Goal: Task Accomplishment & Management: Use online tool/utility

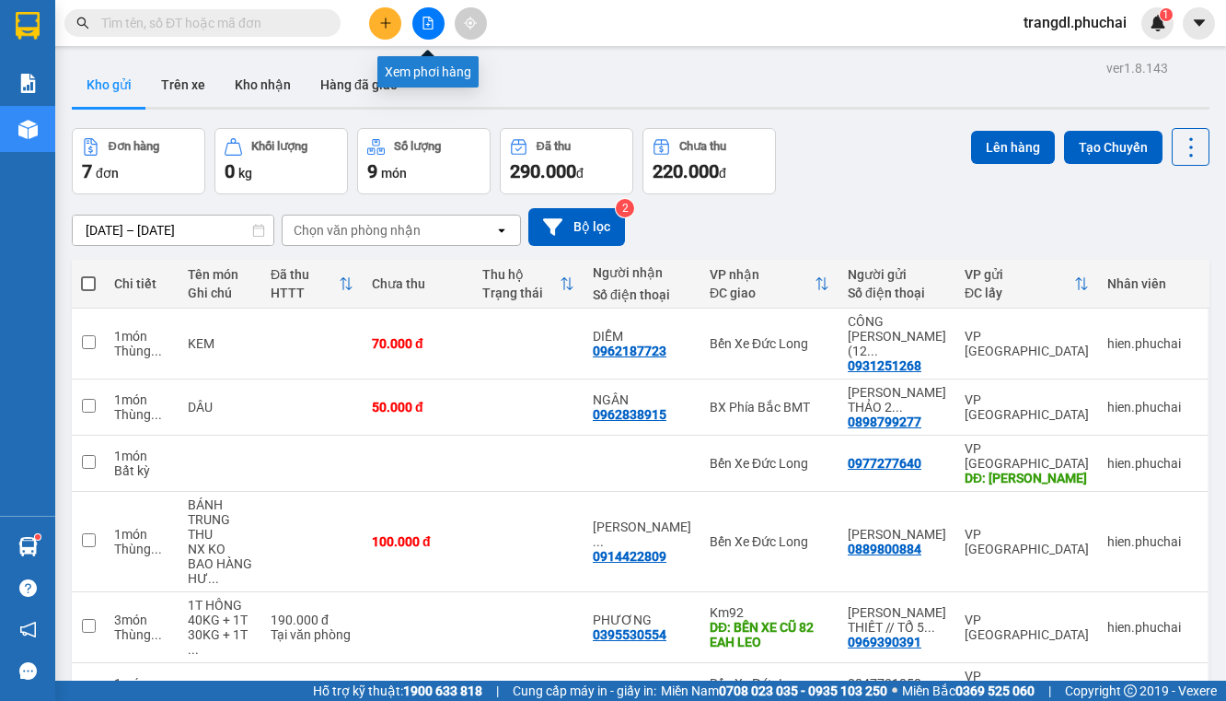
scroll to position [85, 0]
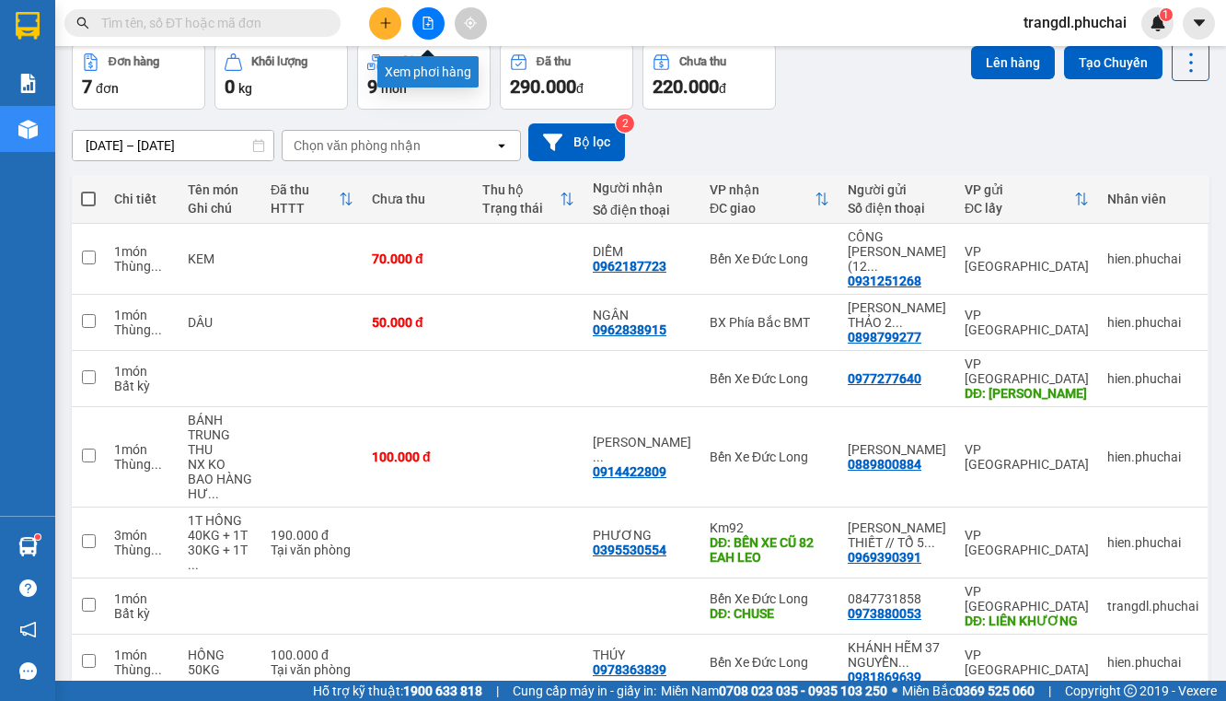
click at [436, 22] on button at bounding box center [428, 23] width 32 height 32
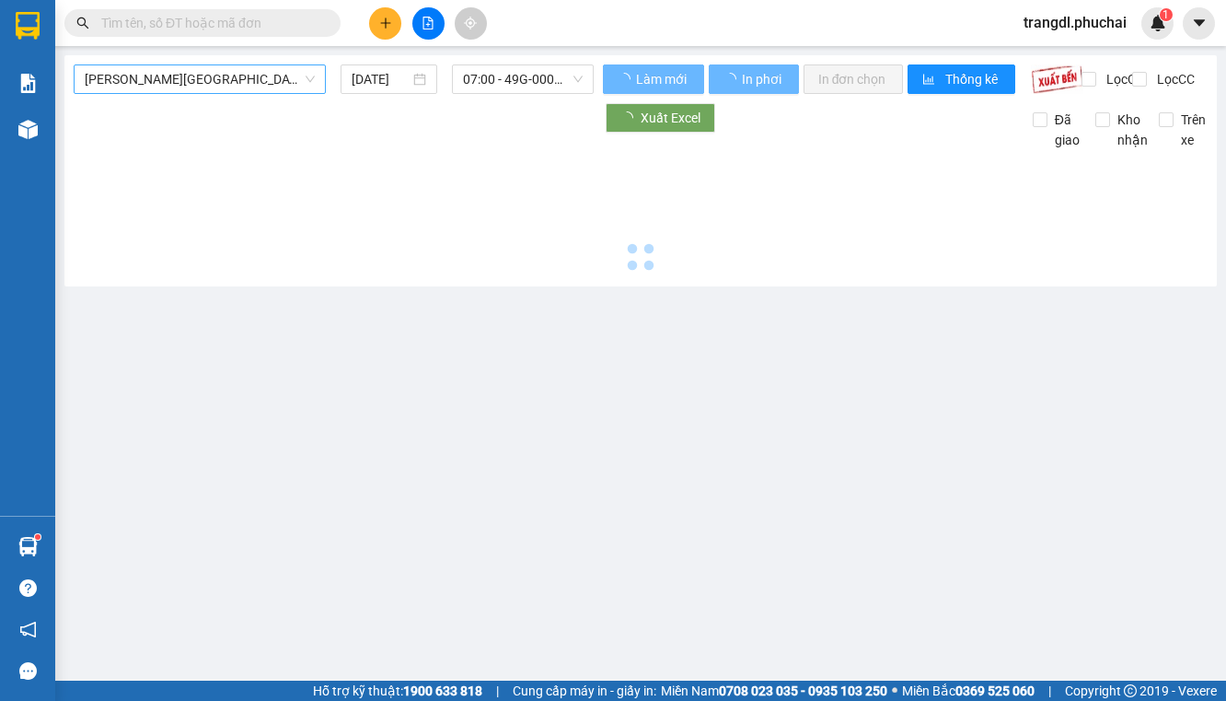
click at [182, 87] on span "[PERSON_NAME][GEOGRAPHIC_DATA]" at bounding box center [200, 79] width 230 height 28
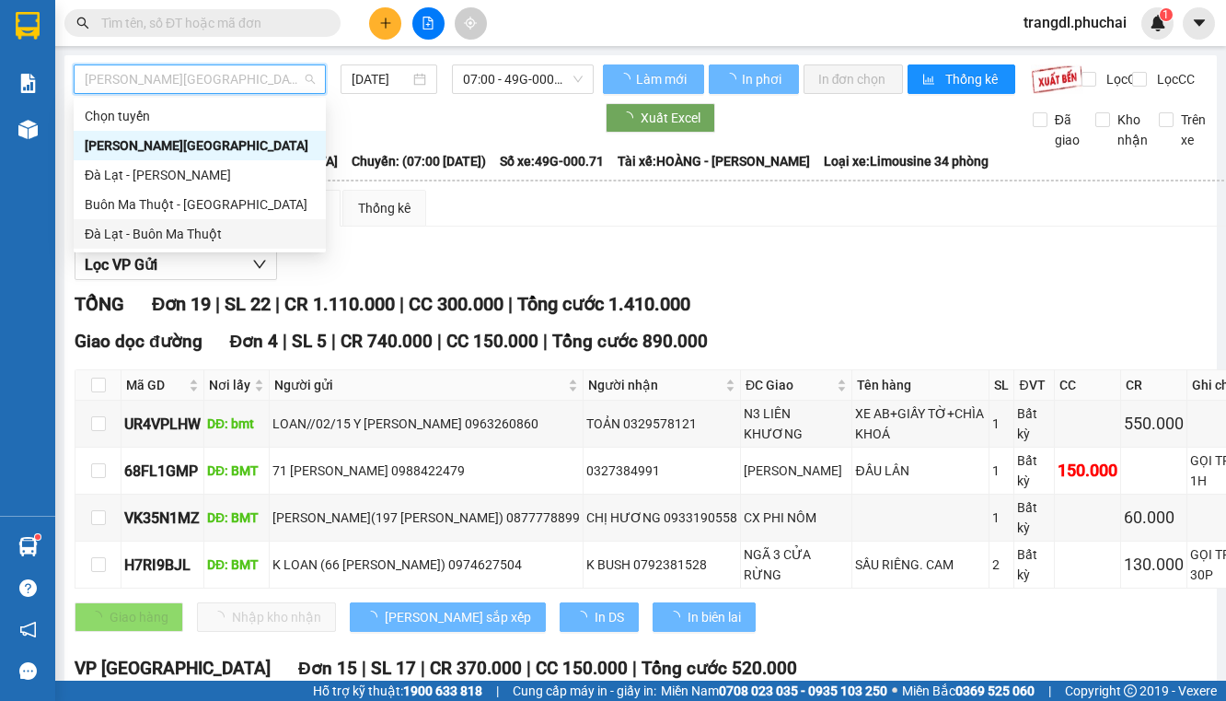
click at [231, 232] on div "Đà Lạt - Buôn Ma Thuột" at bounding box center [200, 234] width 230 height 20
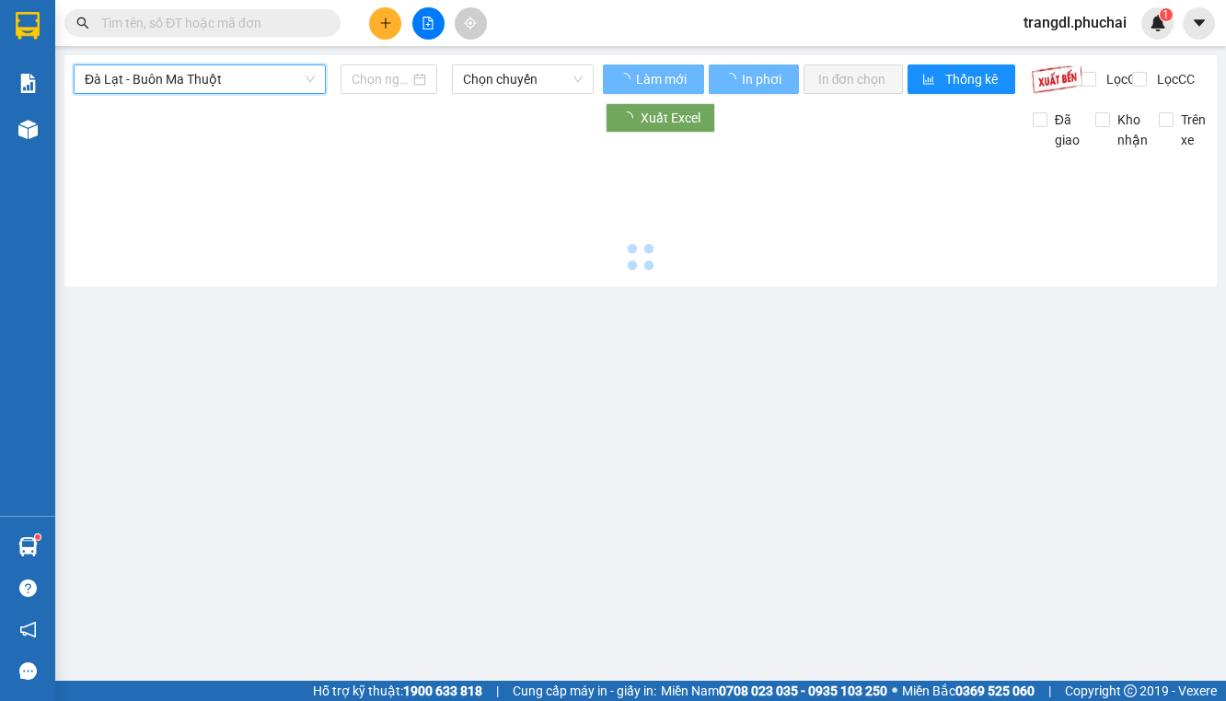
click at [249, 90] on span "Đà Lạt - Buôn Ma Thuột" at bounding box center [200, 79] width 230 height 28
type input "[DATE]"
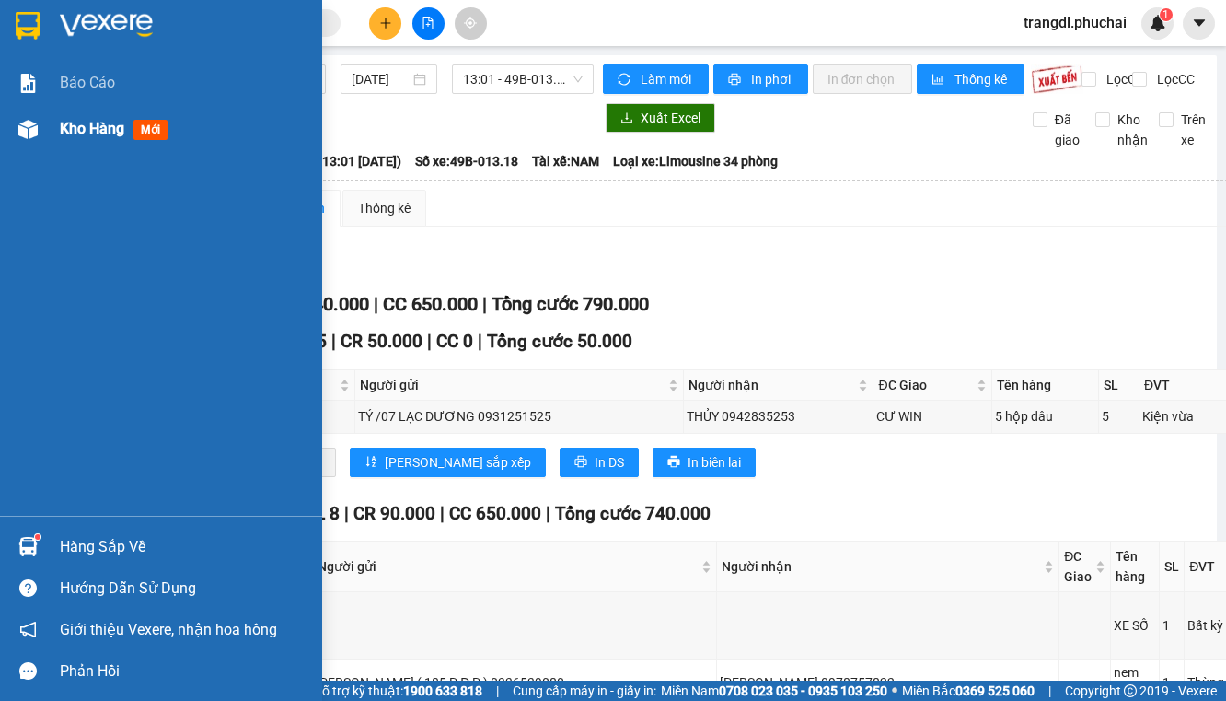
click at [35, 134] on img at bounding box center [27, 129] width 19 height 19
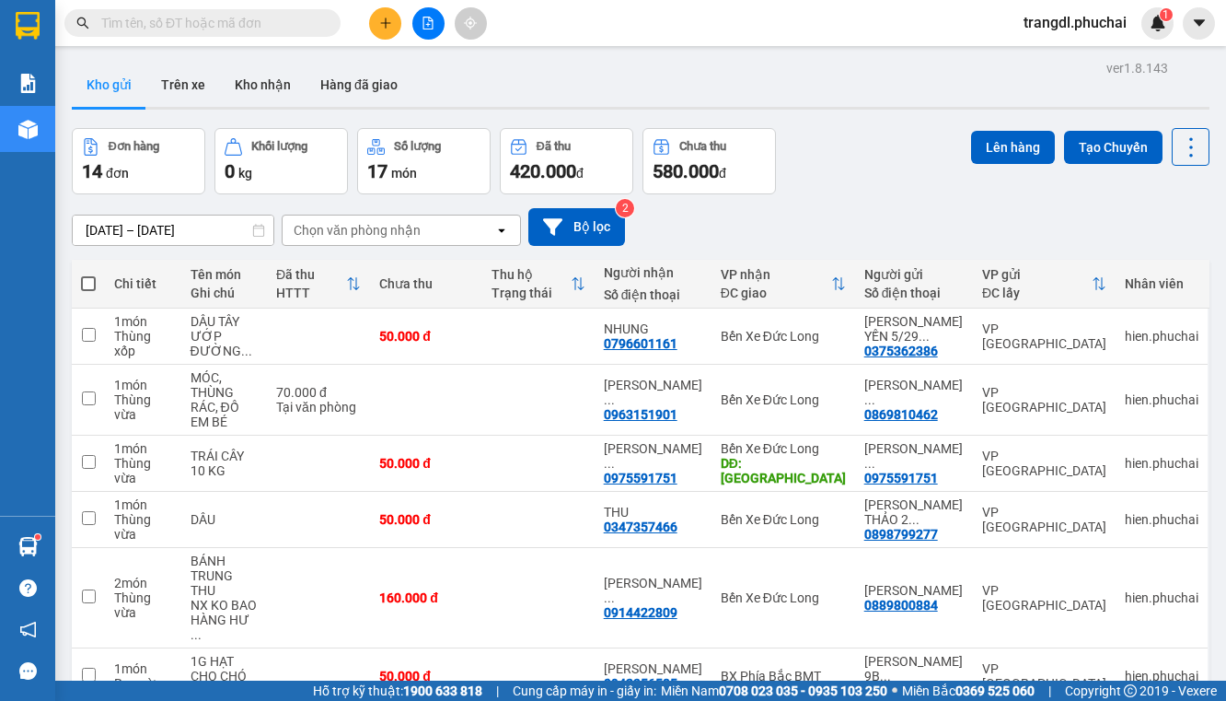
click at [431, 26] on icon "file-add" at bounding box center [428, 23] width 13 height 13
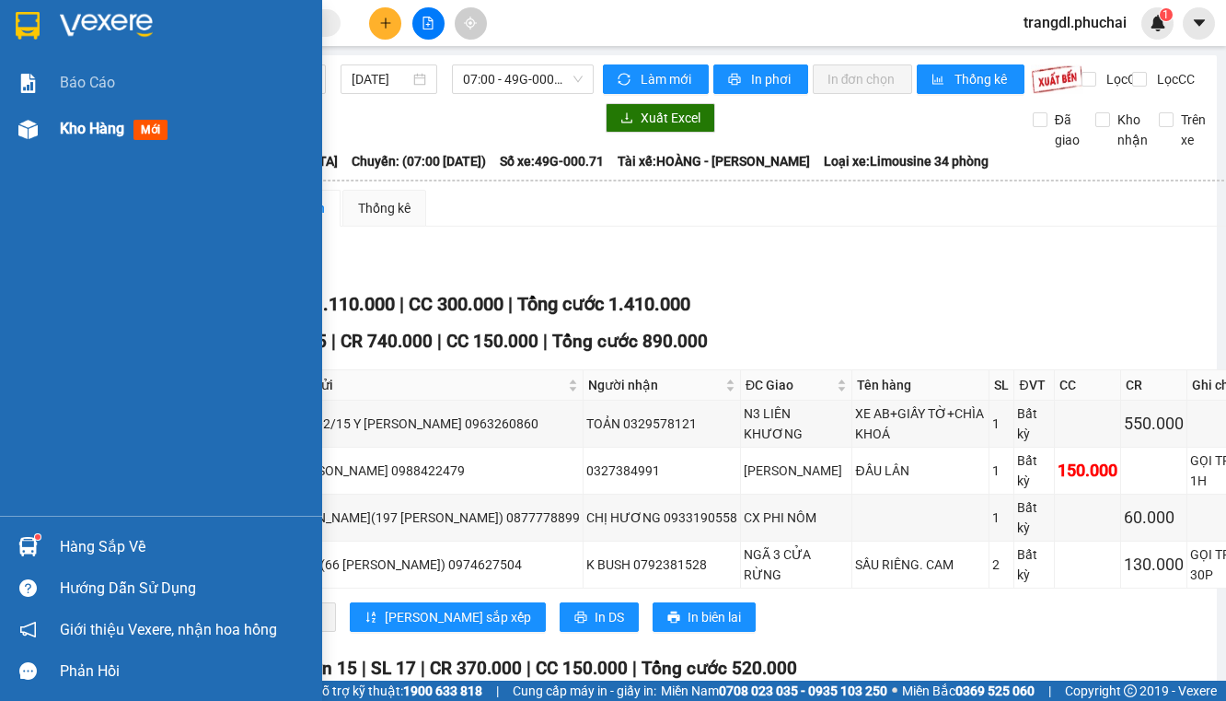
click at [40, 131] on div at bounding box center [28, 129] width 32 height 32
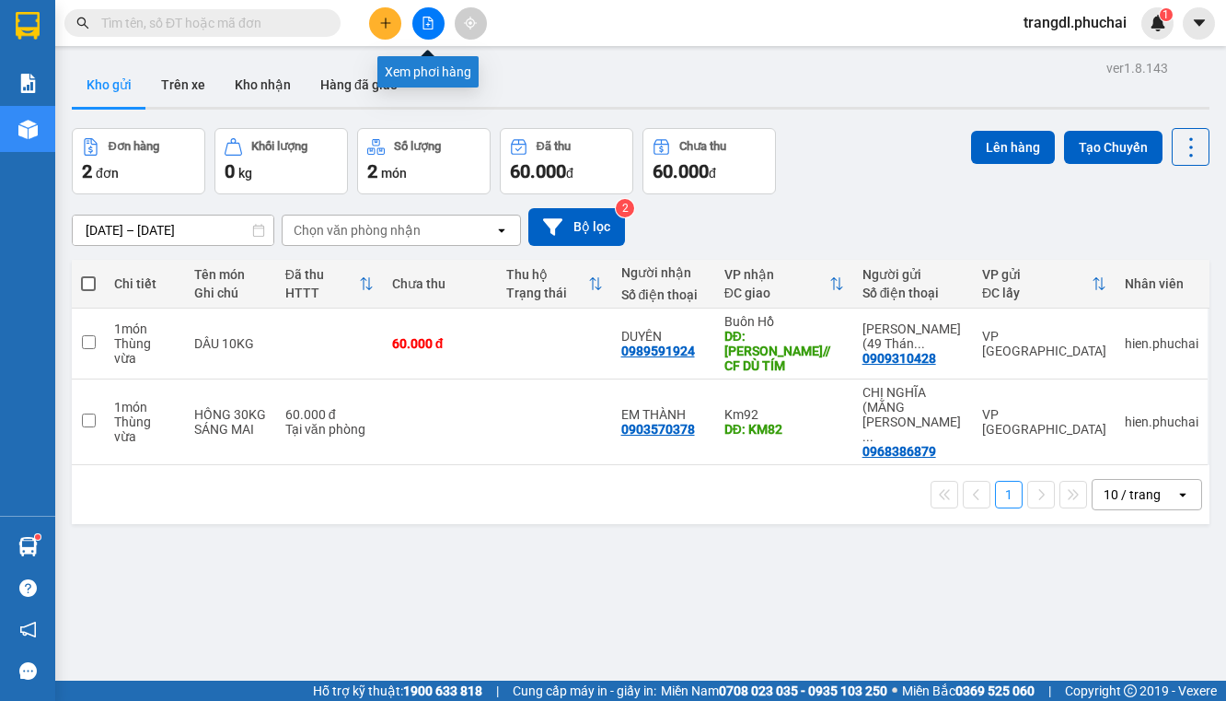
click at [418, 25] on button at bounding box center [428, 23] width 32 height 32
